Goal: Task Accomplishment & Management: Manage account settings

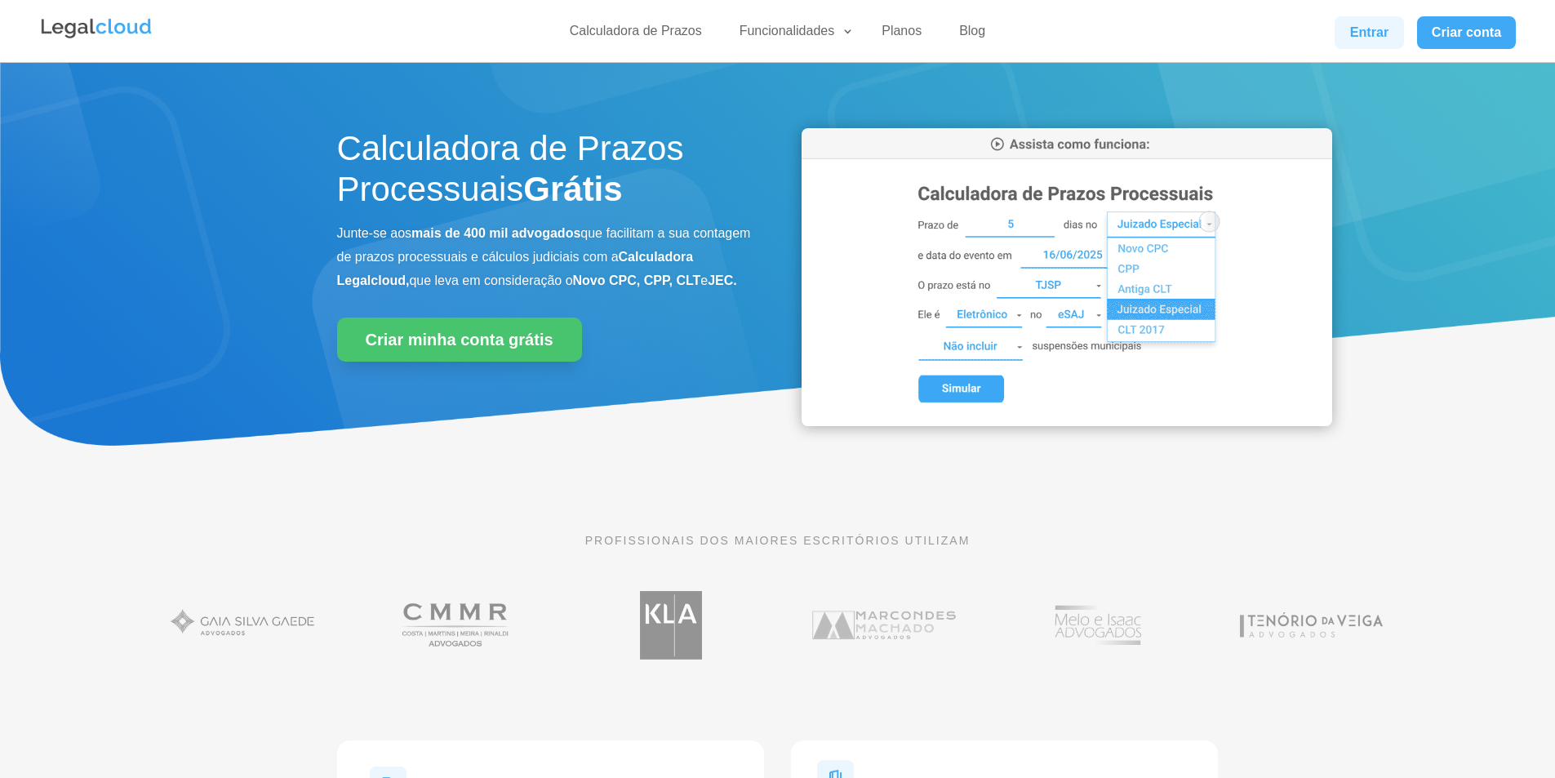
click at [1373, 24] on link "Entrar" at bounding box center [1368, 32] width 69 height 33
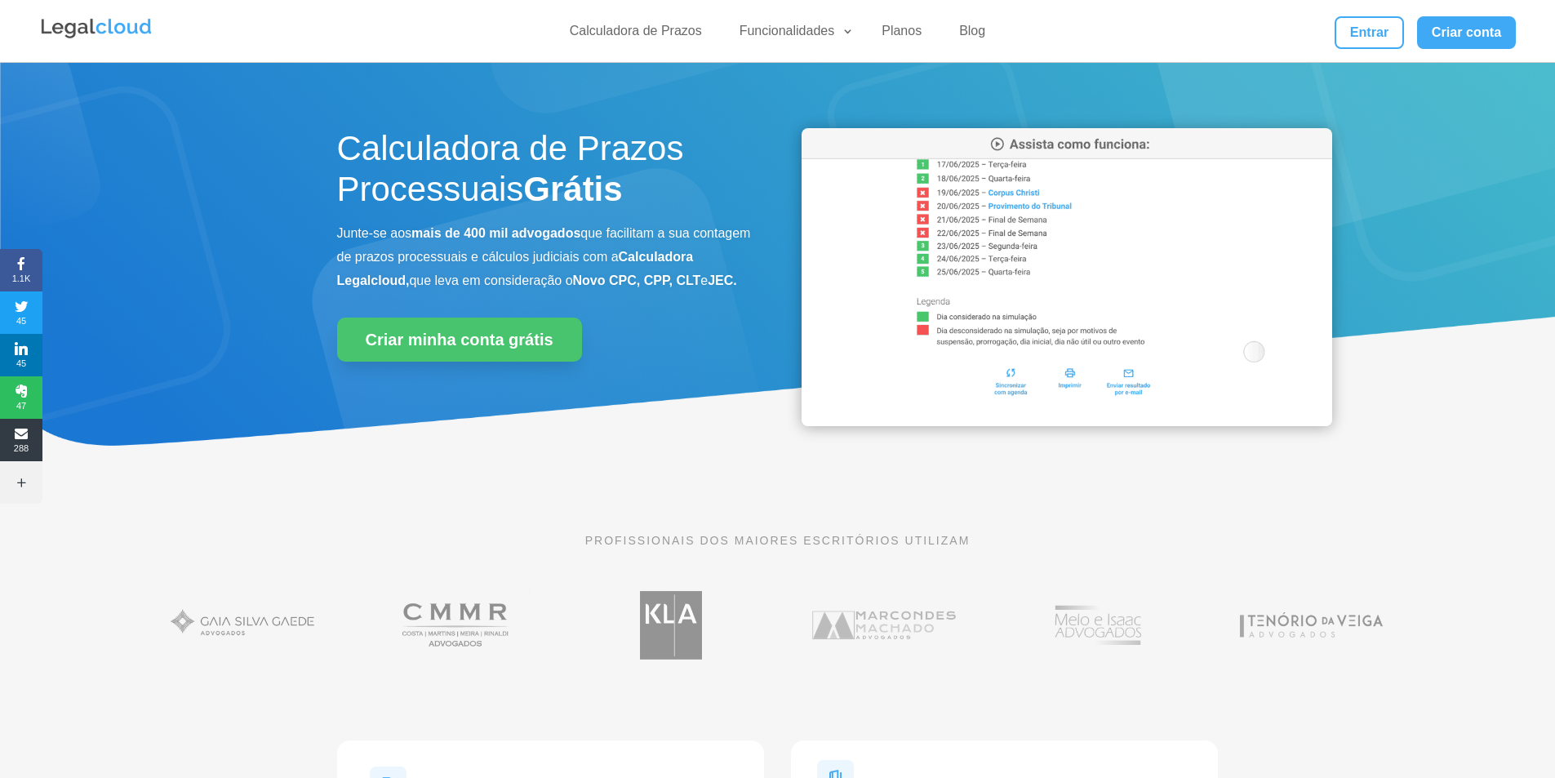
click at [1360, 12] on div "Calculadora de Prazos Funcionalidades Calculadora de Prazos DJEN/DJE Prazos e A…" at bounding box center [777, 31] width 1477 height 62
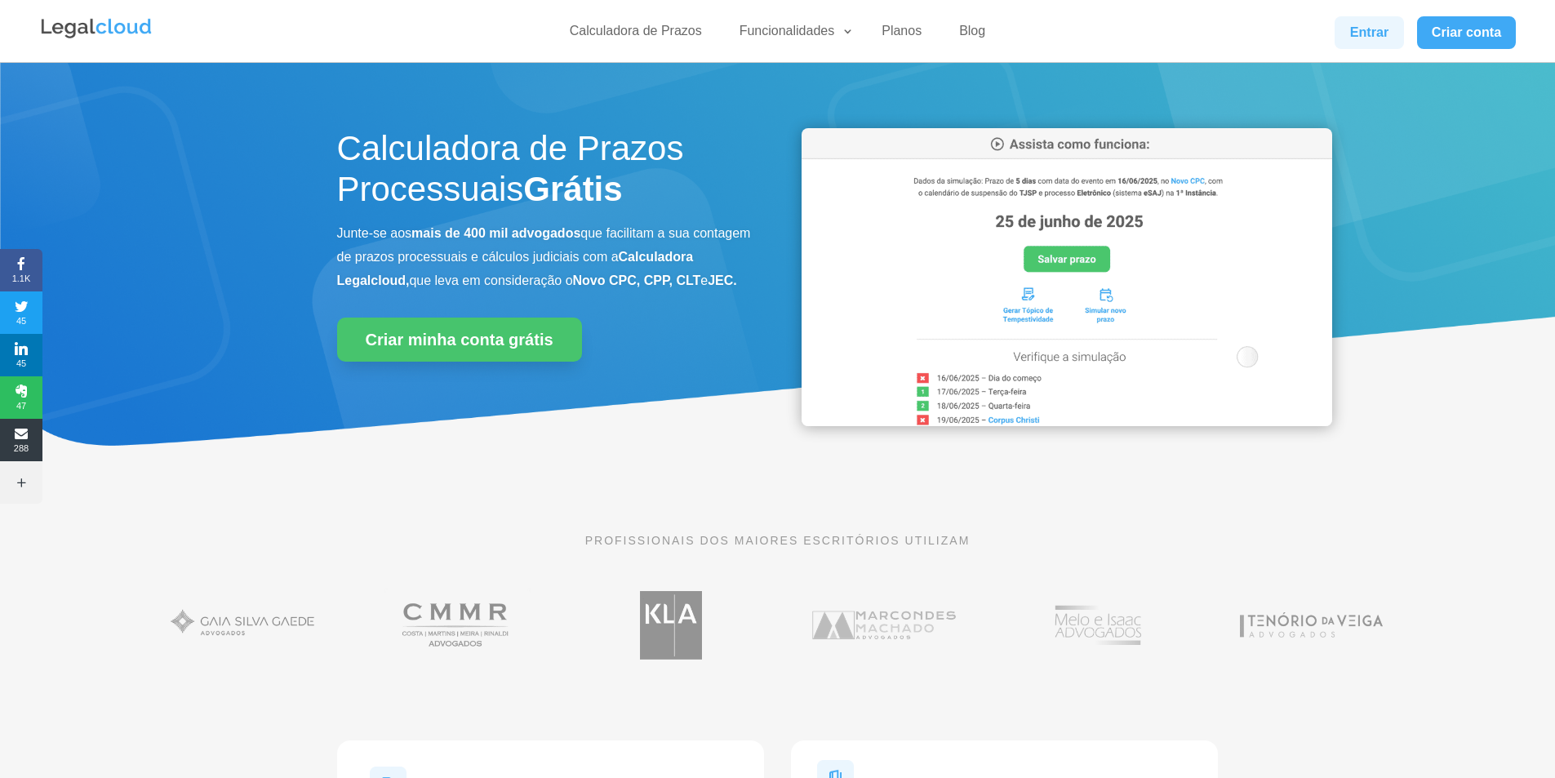
click at [1361, 20] on link "Entrar" at bounding box center [1368, 32] width 69 height 33
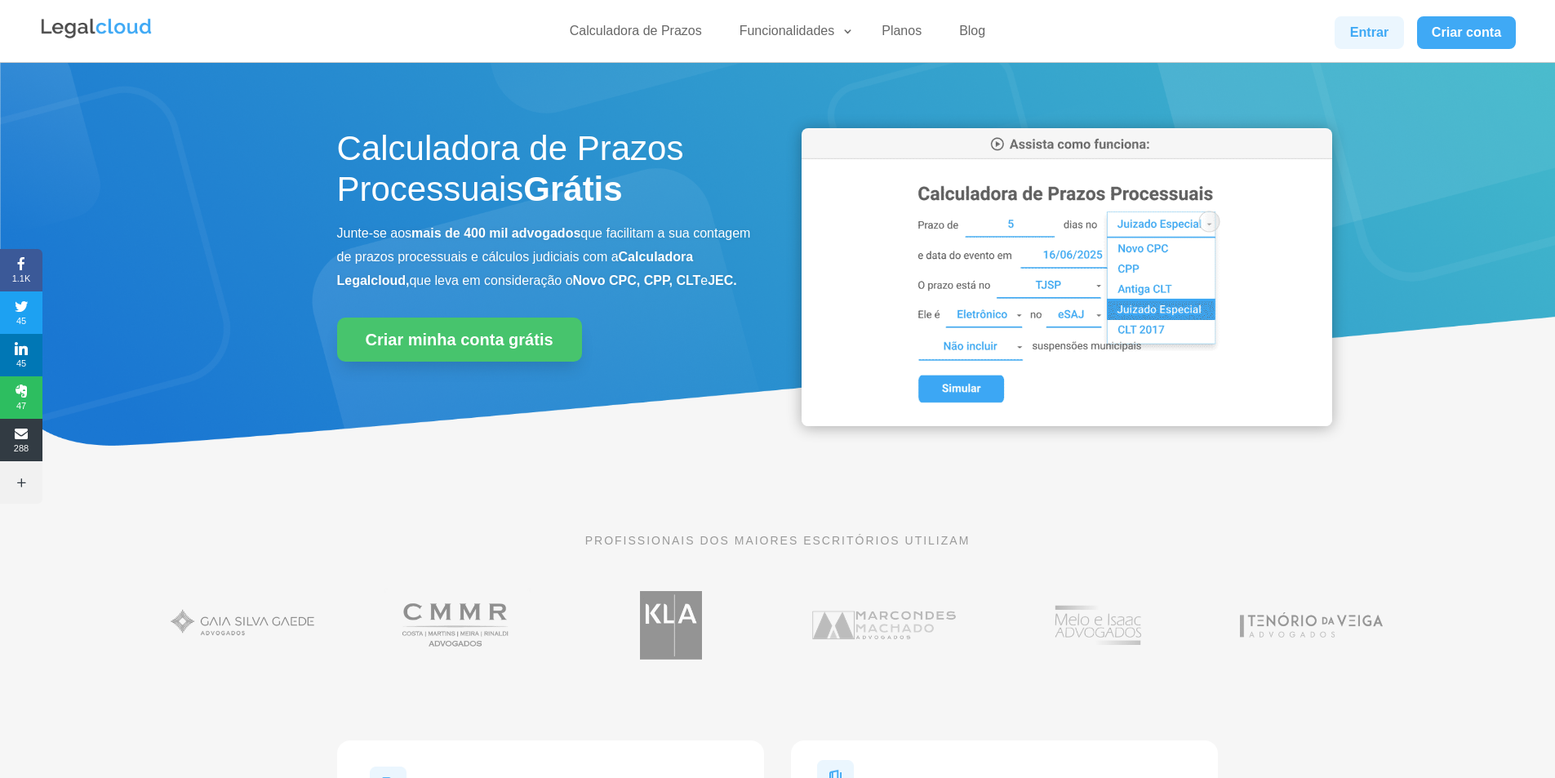
click at [1379, 33] on link "Entrar" at bounding box center [1368, 32] width 69 height 33
